Goal: Find specific page/section: Find specific page/section

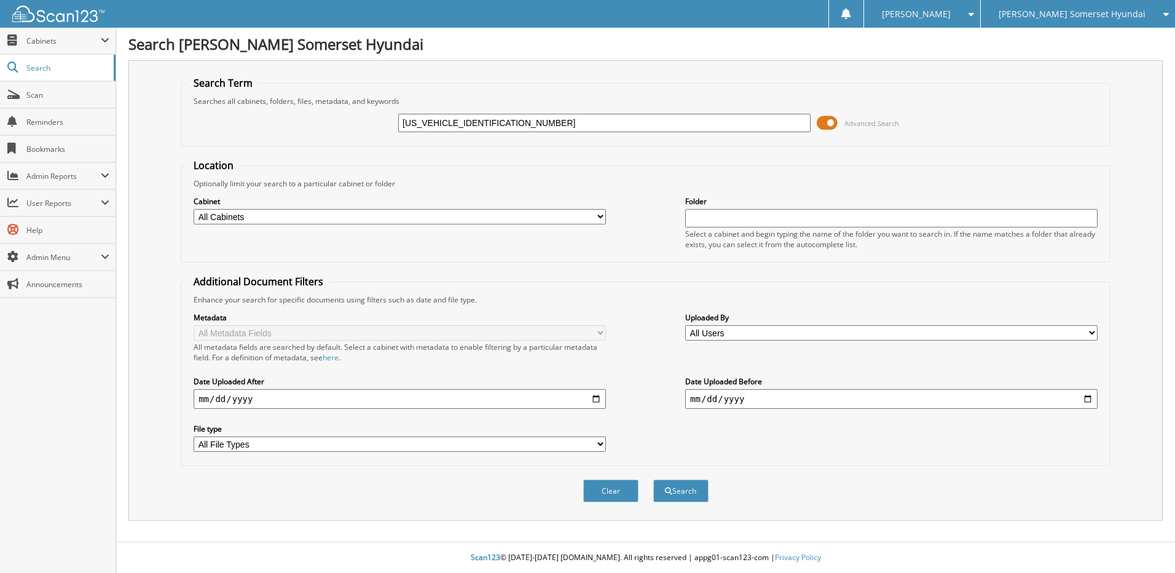
type input "[US_VEHICLE_IDENTIFICATION_NUMBER]"
click at [653, 479] on button "Search" at bounding box center [680, 490] width 55 height 23
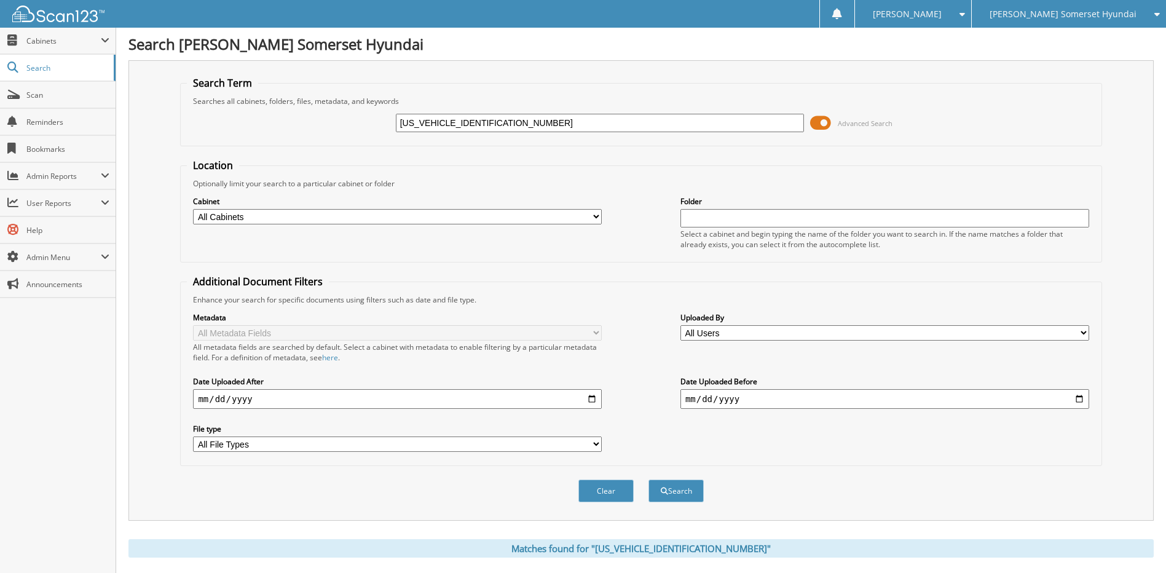
click at [1040, 18] on span "[PERSON_NAME] Somerset Hyundai" at bounding box center [1062, 13] width 147 height 7
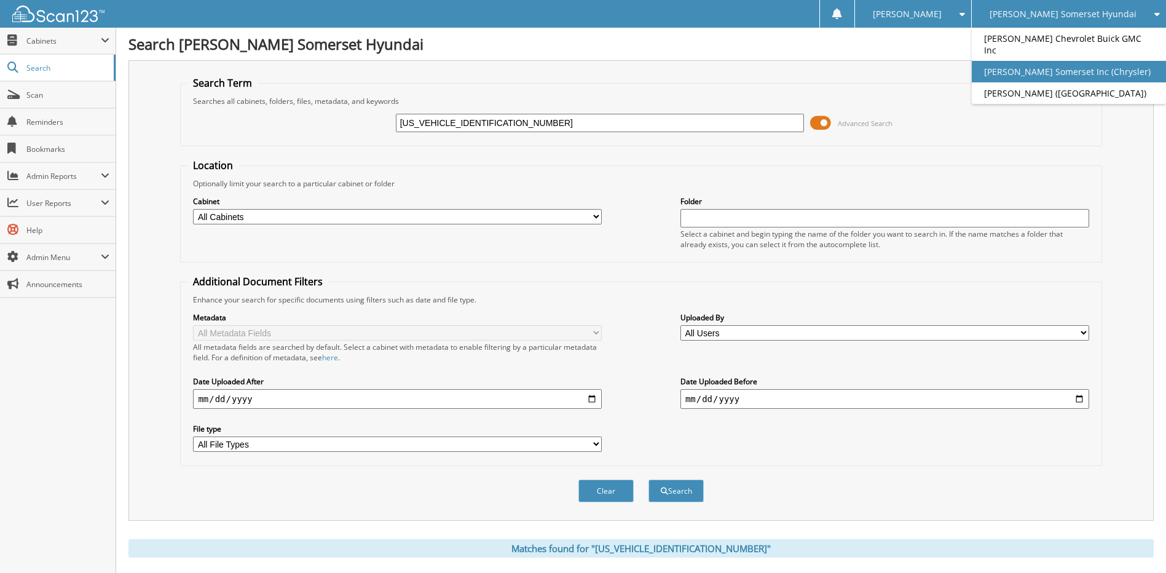
click at [1067, 73] on link "[PERSON_NAME] Somerset Inc (Chrysler)" at bounding box center [1069, 72] width 194 height 22
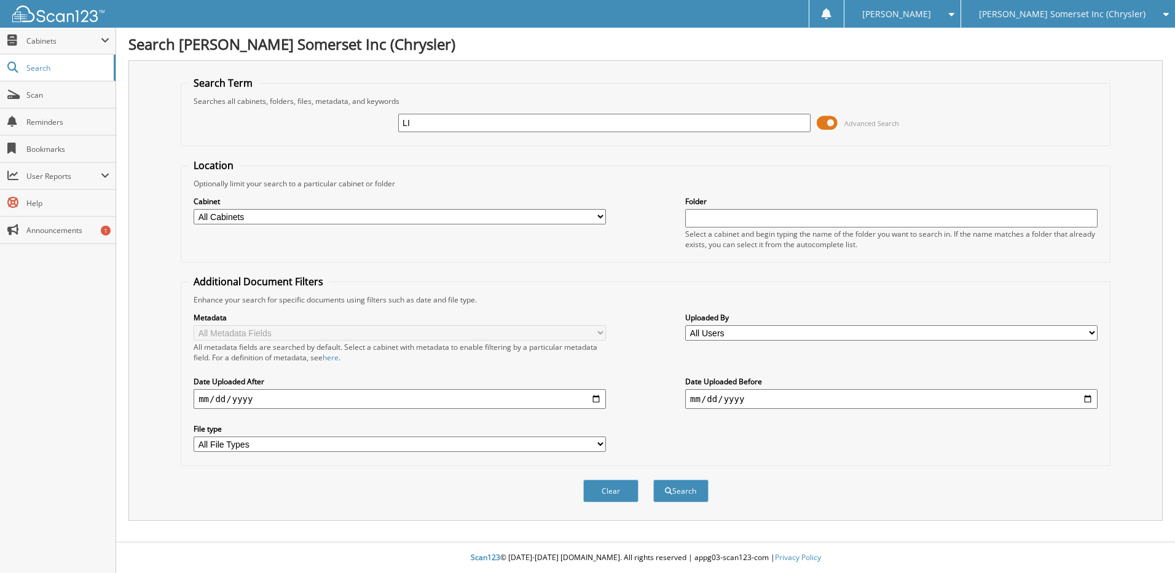
type input "L"
click at [1106, 7] on div "[PERSON_NAME] Somerset Inc (Chrysler)" at bounding box center [1068, 14] width 202 height 28
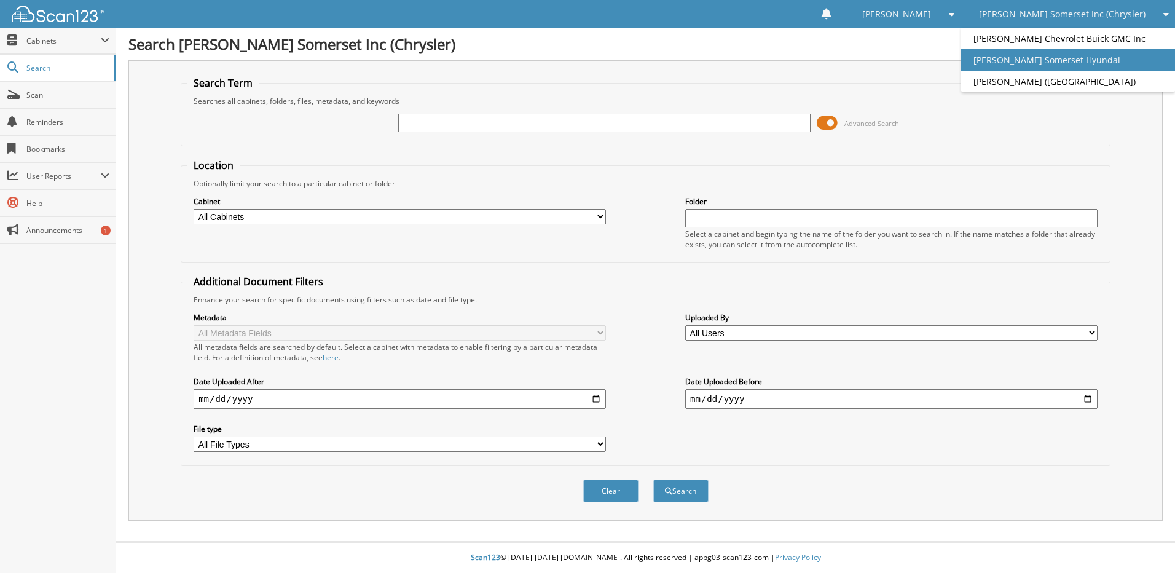
click at [1101, 68] on link "[PERSON_NAME] Somerset Hyundai" at bounding box center [1068, 60] width 214 height 22
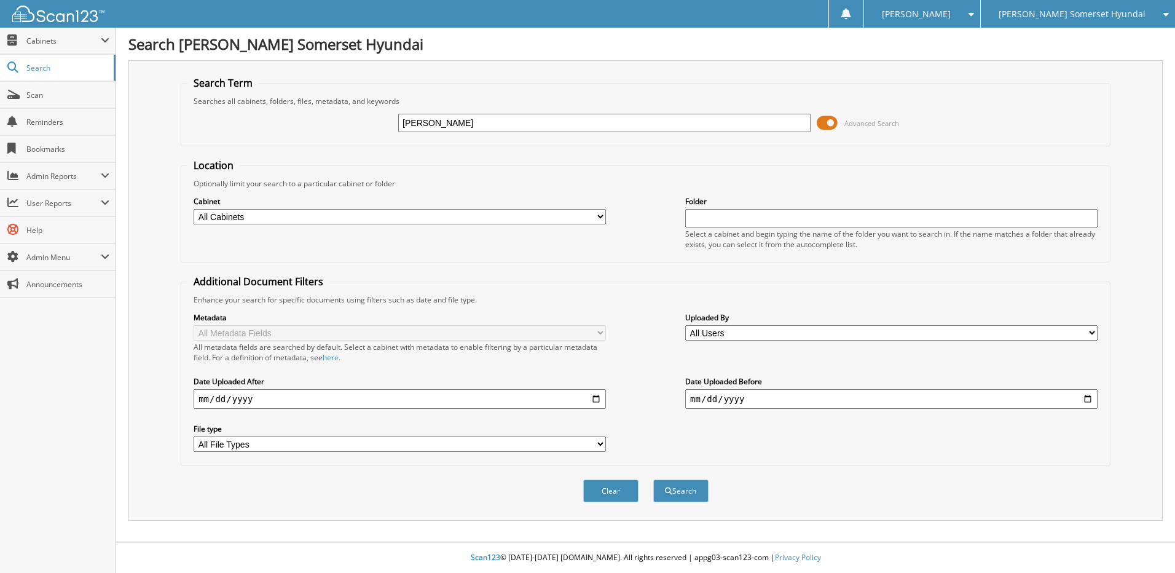
type input "LINDA KEMP"
click at [653, 479] on button "Search" at bounding box center [680, 490] width 55 height 23
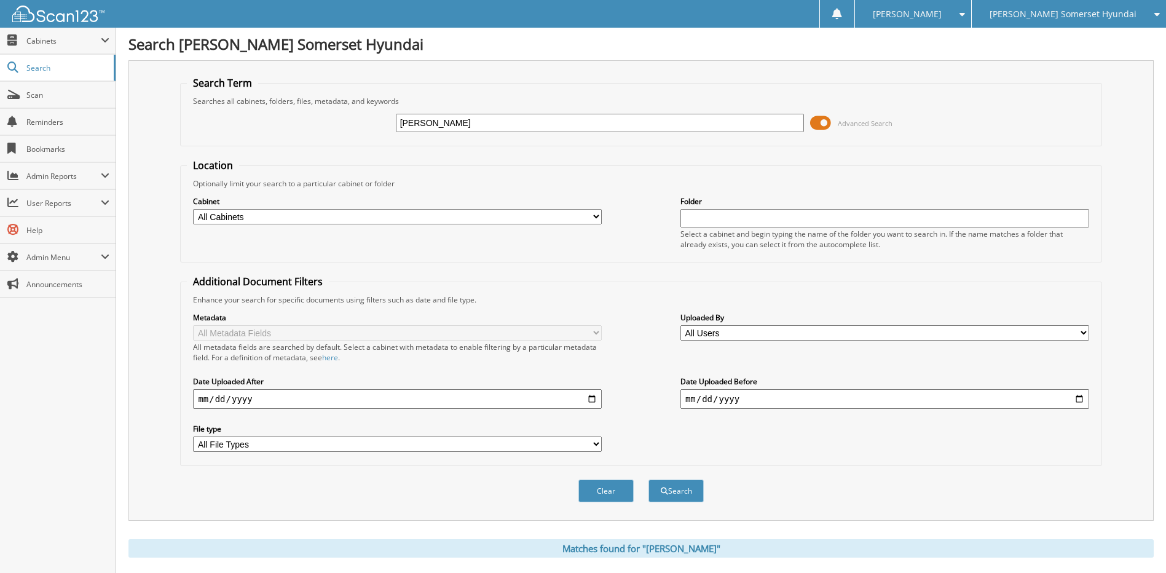
scroll to position [369, 0]
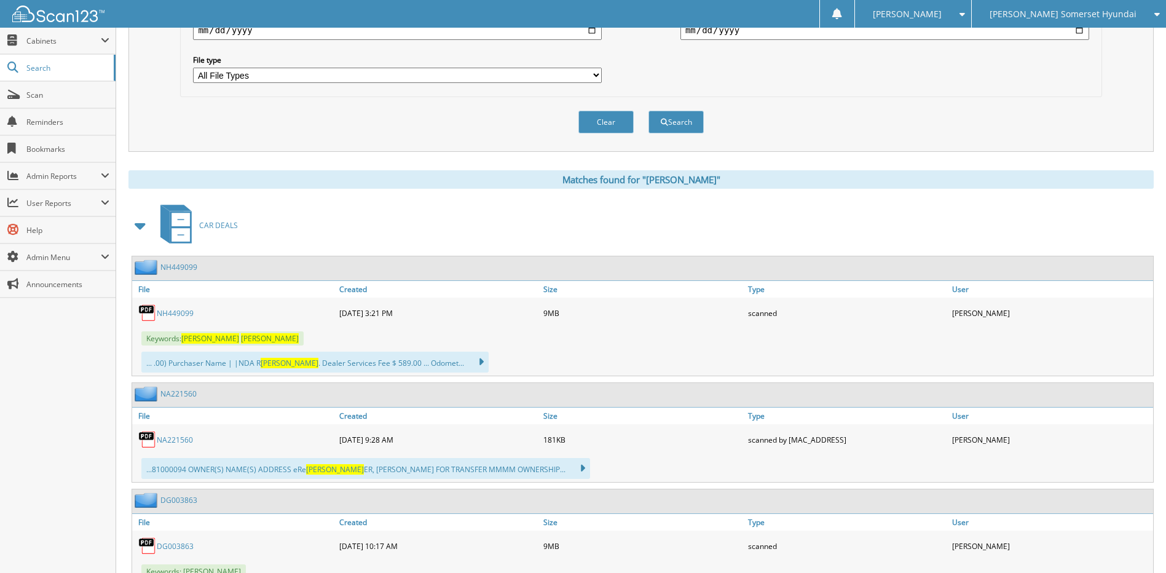
click at [178, 315] on link "NH449099" at bounding box center [175, 313] width 37 height 10
click at [66, 93] on span "Scan" at bounding box center [67, 95] width 83 height 10
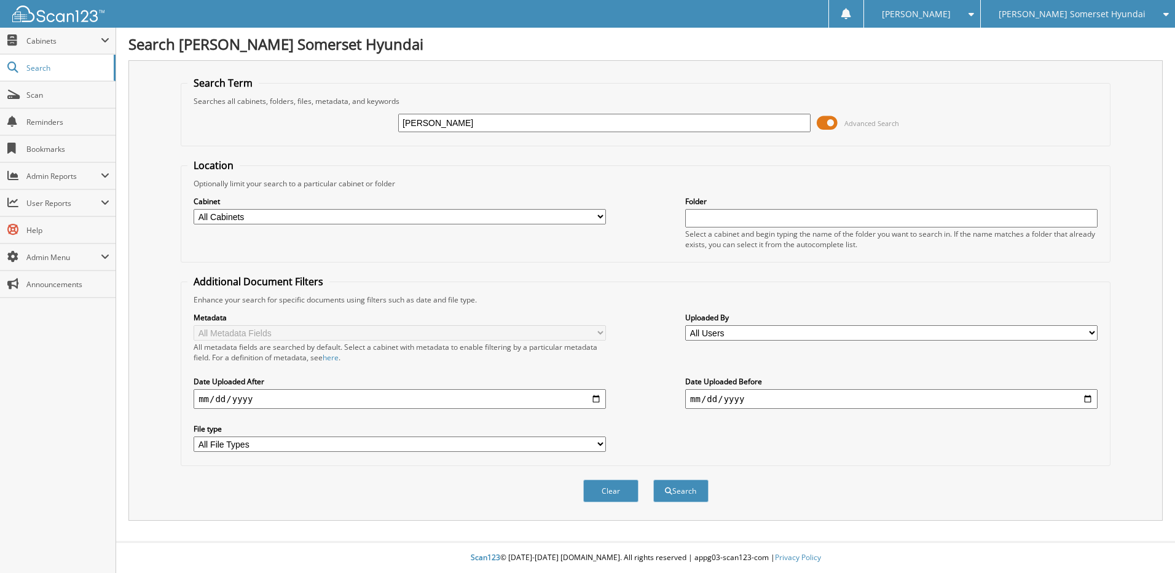
type input "[PERSON_NAME]"
click at [653, 479] on button "Search" at bounding box center [680, 490] width 55 height 23
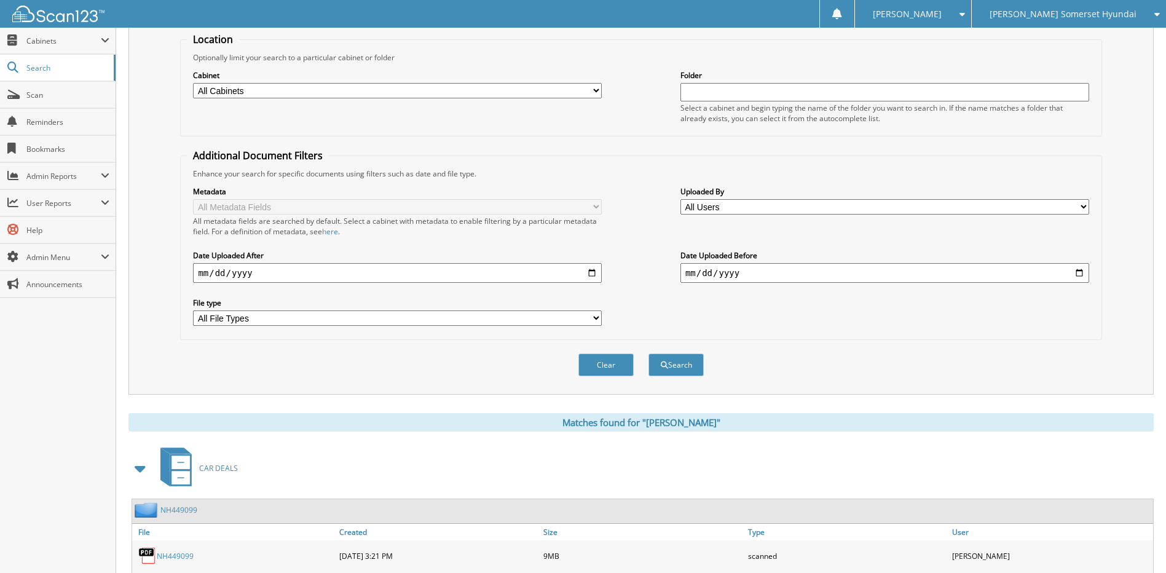
scroll to position [307, 0]
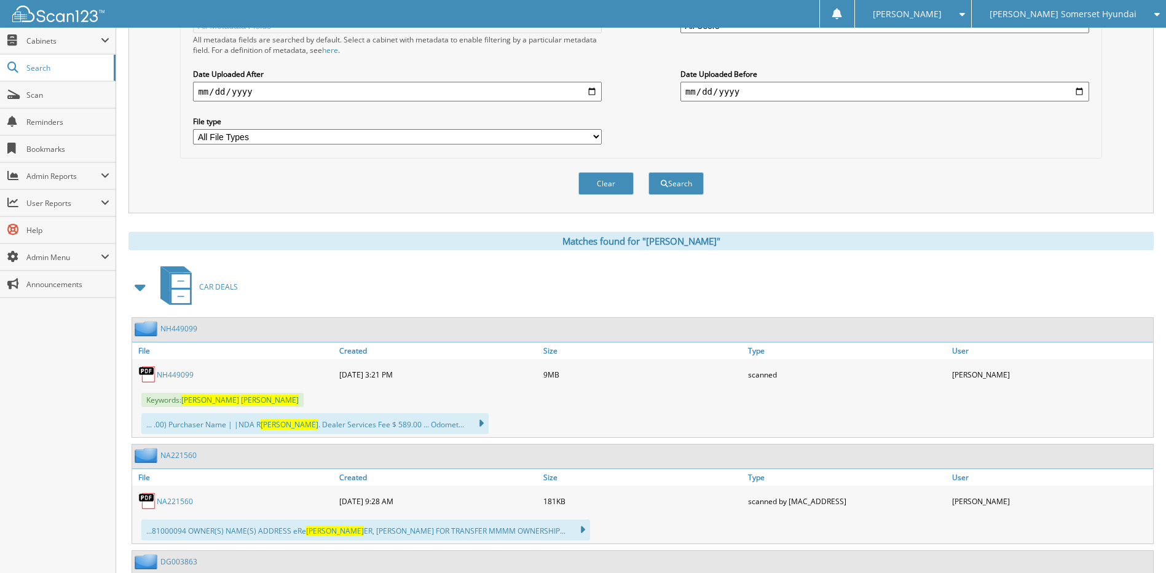
click at [160, 374] on link "NH449099" at bounding box center [175, 374] width 37 height 10
click at [47, 90] on span "Scan" at bounding box center [67, 95] width 83 height 10
